Goal: Check status

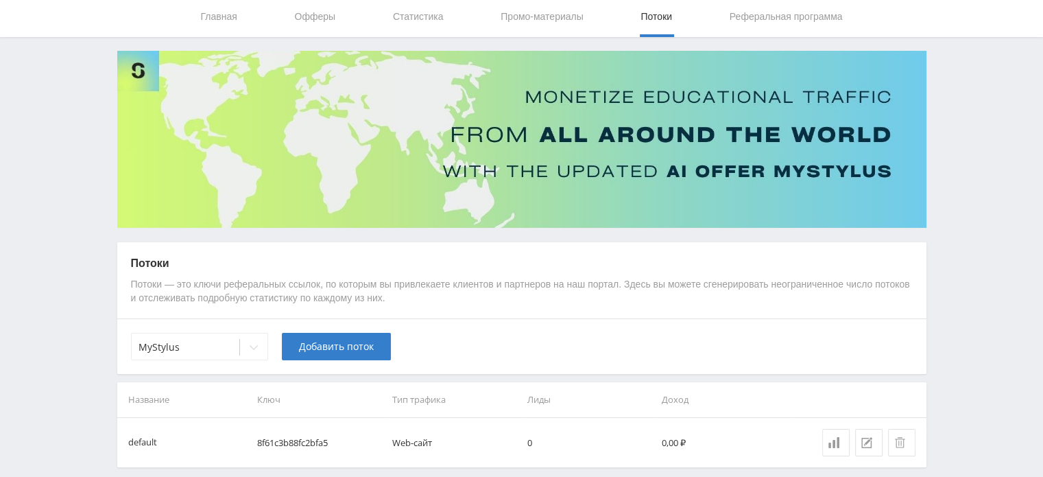
scroll to position [104, 0]
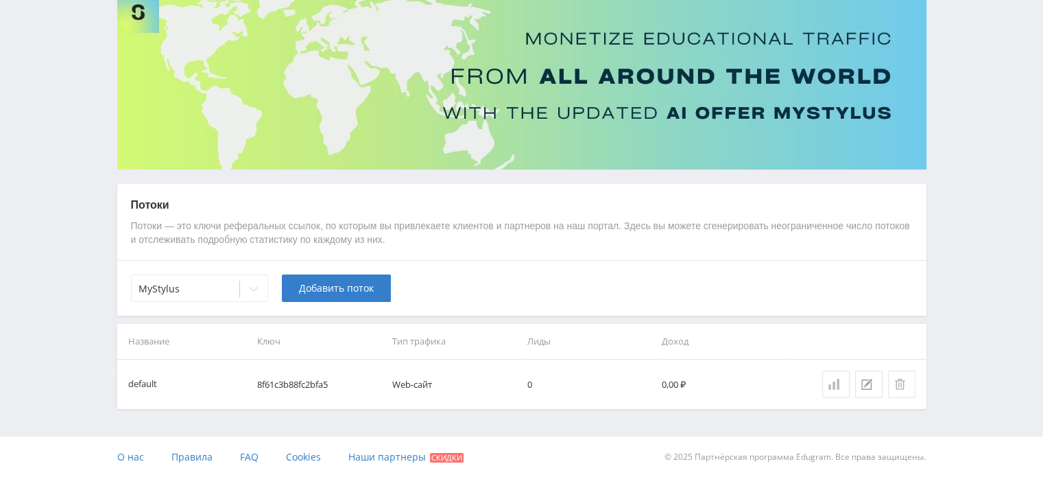
click at [832, 383] on icon at bounding box center [834, 384] width 11 height 11
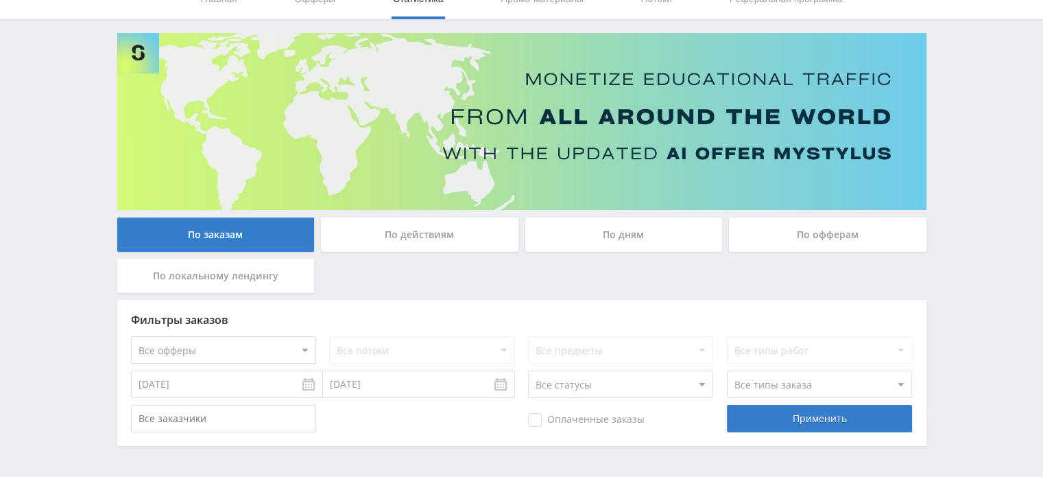
scroll to position [107, 0]
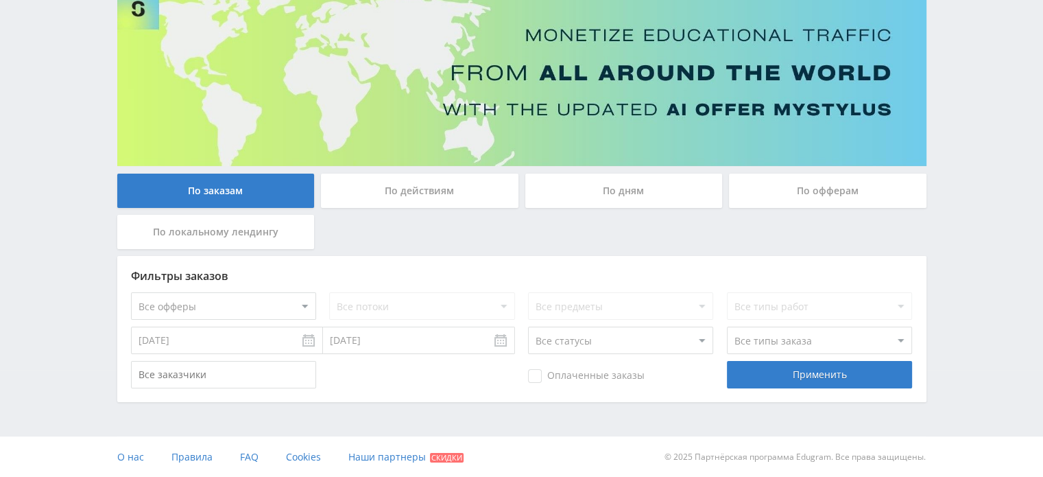
drag, startPoint x: 387, startPoint y: 203, endPoint x: 401, endPoint y: 205, distance: 13.9
click at [389, 203] on div "По действиям" at bounding box center [420, 191] width 198 height 34
click at [421, 179] on div "По действиям" at bounding box center [420, 191] width 198 height 34
click at [0, 0] on input "По действиям" at bounding box center [0, 0] width 0 height 0
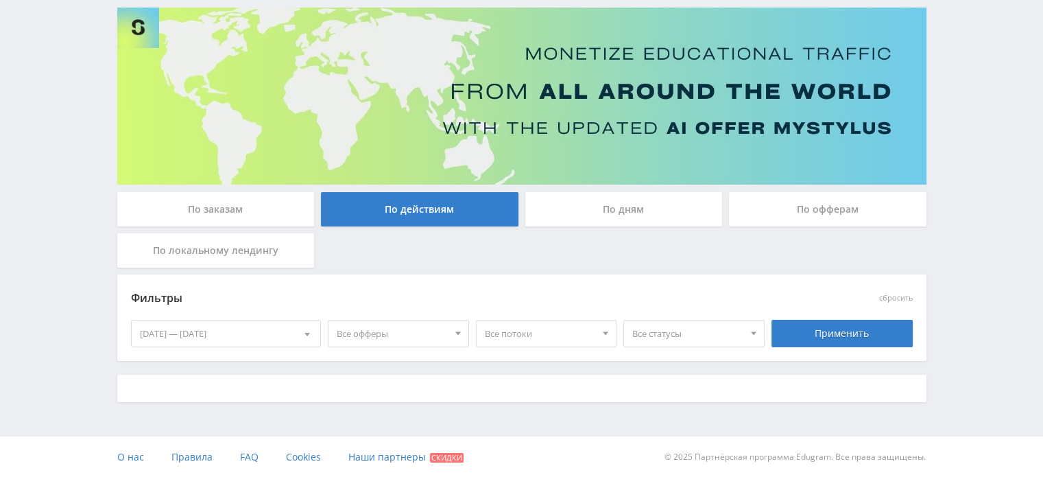
scroll to position [102, 0]
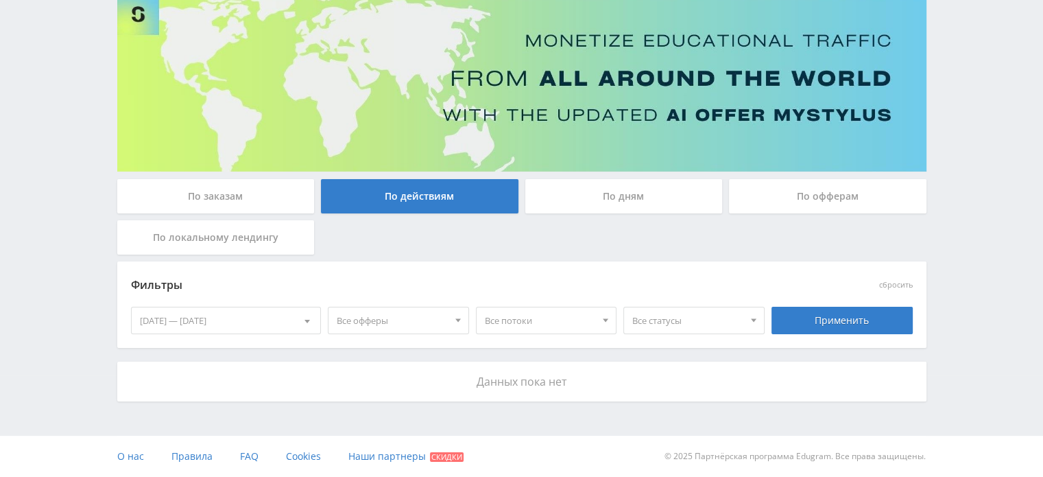
drag, startPoint x: 641, startPoint y: 194, endPoint x: 674, endPoint y: 202, distance: 33.8
click at [644, 194] on div "По дням" at bounding box center [625, 196] width 198 height 34
click at [0, 0] on input "По дням" at bounding box center [0, 0] width 0 height 0
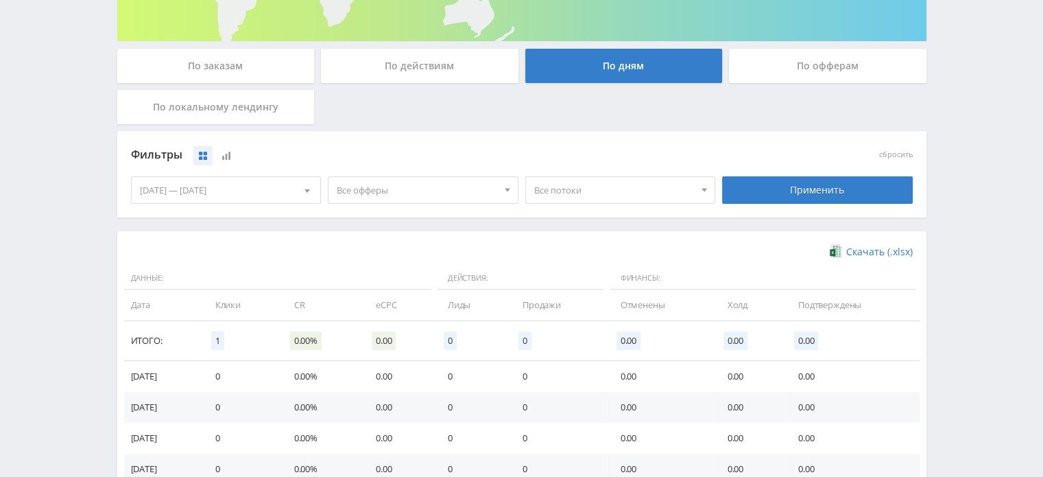
scroll to position [420, 0]
